Goal: Check status: Check status

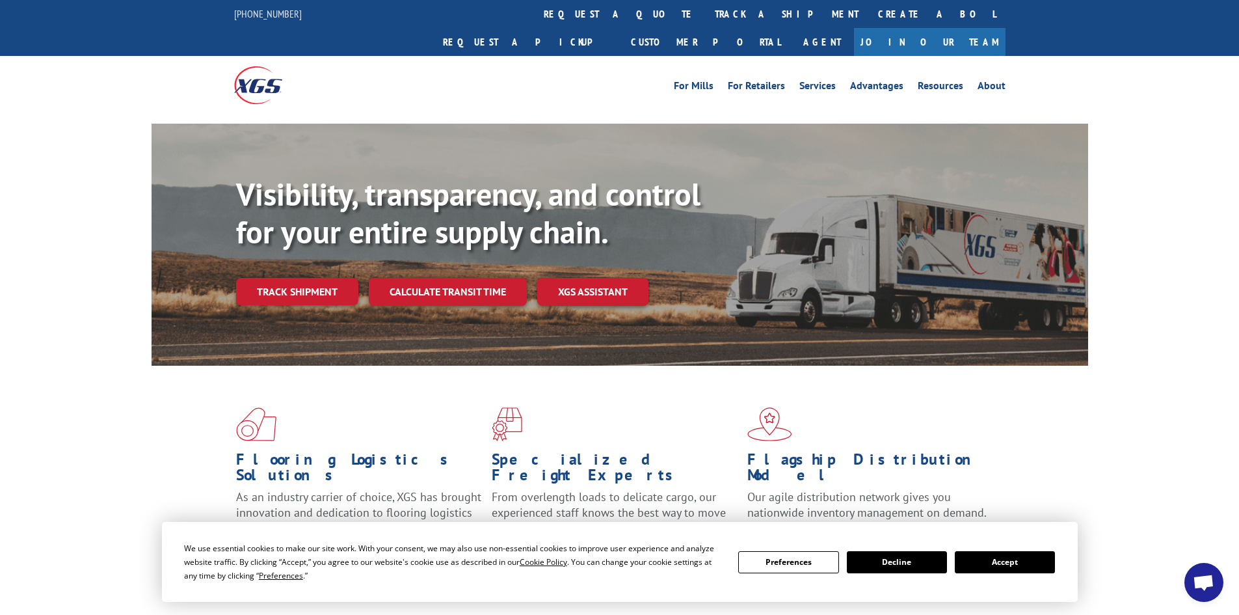
click at [1003, 565] on button "Accept" at bounding box center [1005, 562] width 100 height 22
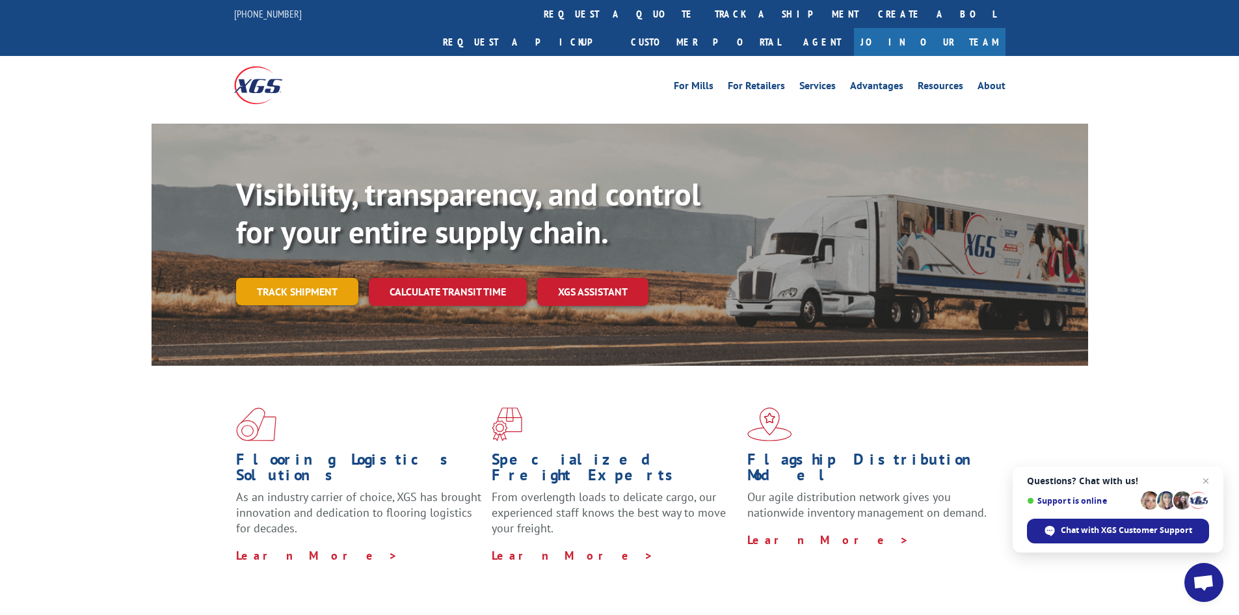
click at [291, 278] on link "Track shipment" at bounding box center [297, 291] width 122 height 27
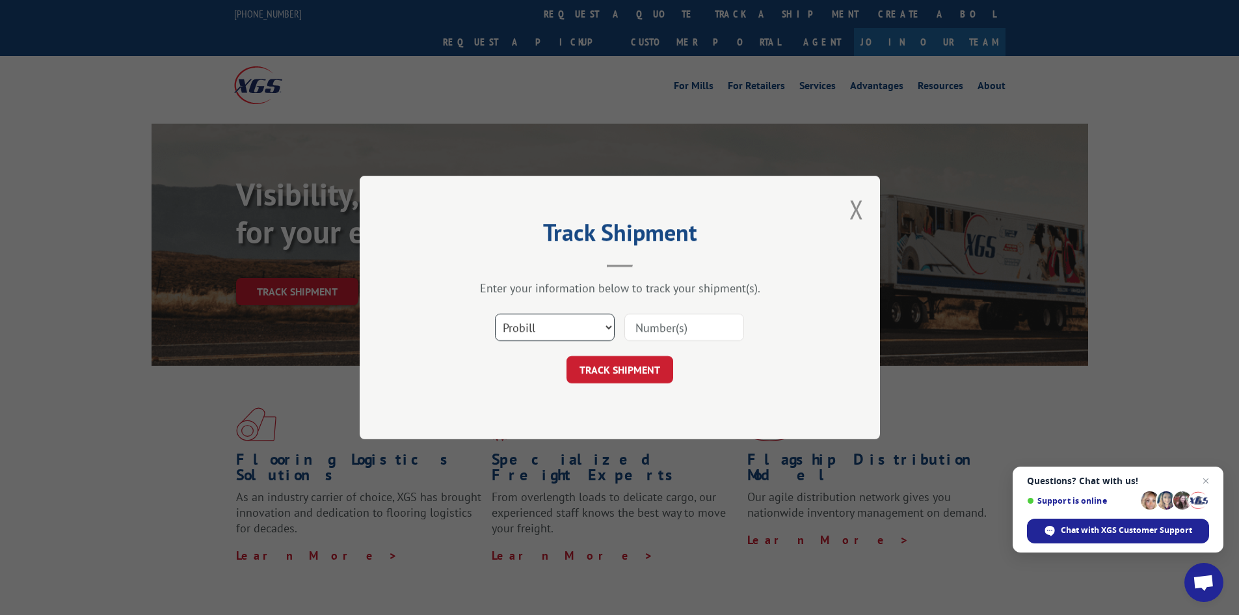
click at [577, 322] on select "Select category... Probill BOL PO" at bounding box center [555, 326] width 120 height 27
select select "bol"
click at [495, 313] on select "Select category... Probill BOL PO" at bounding box center [555, 326] width 120 height 27
click at [647, 330] on input at bounding box center [684, 326] width 120 height 27
paste input "7086557"
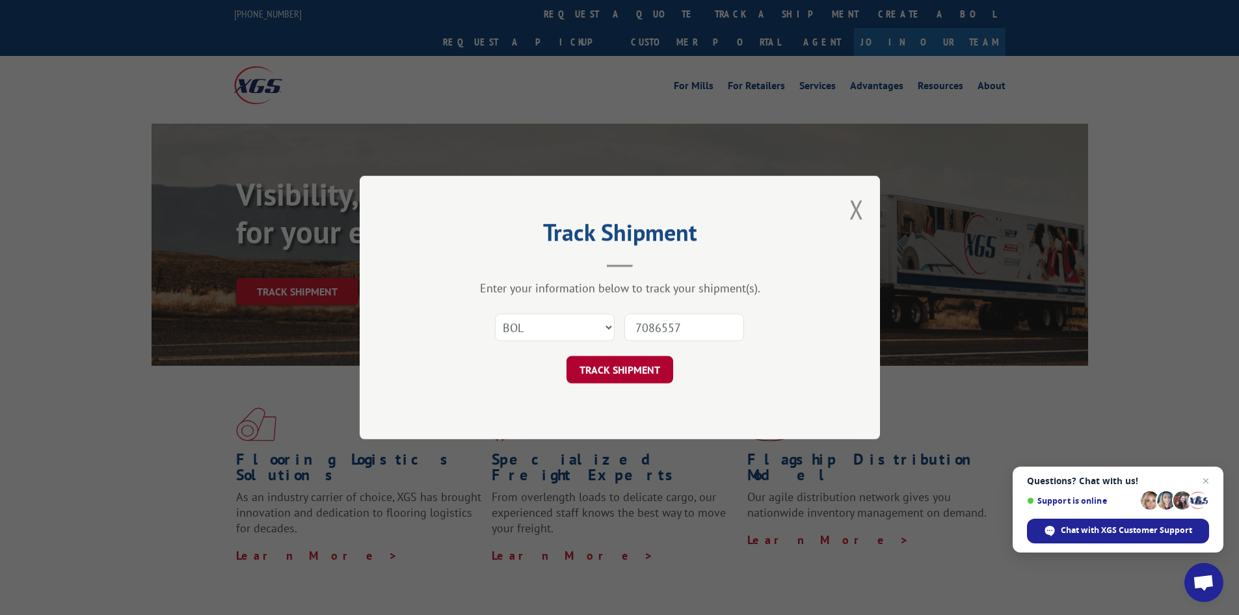
type input "7086557"
click at [641, 371] on button "TRACK SHIPMENT" at bounding box center [619, 369] width 107 height 27
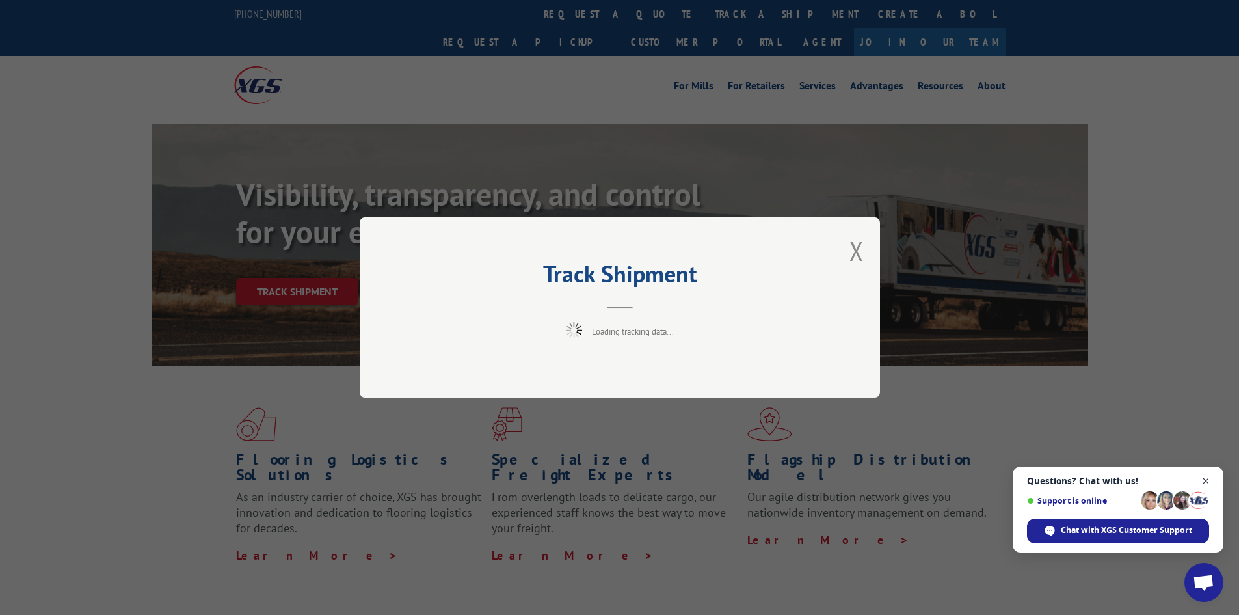
click at [1205, 479] on span "Close chat" at bounding box center [1206, 481] width 16 height 16
